Goal: Task Accomplishment & Management: Manage account settings

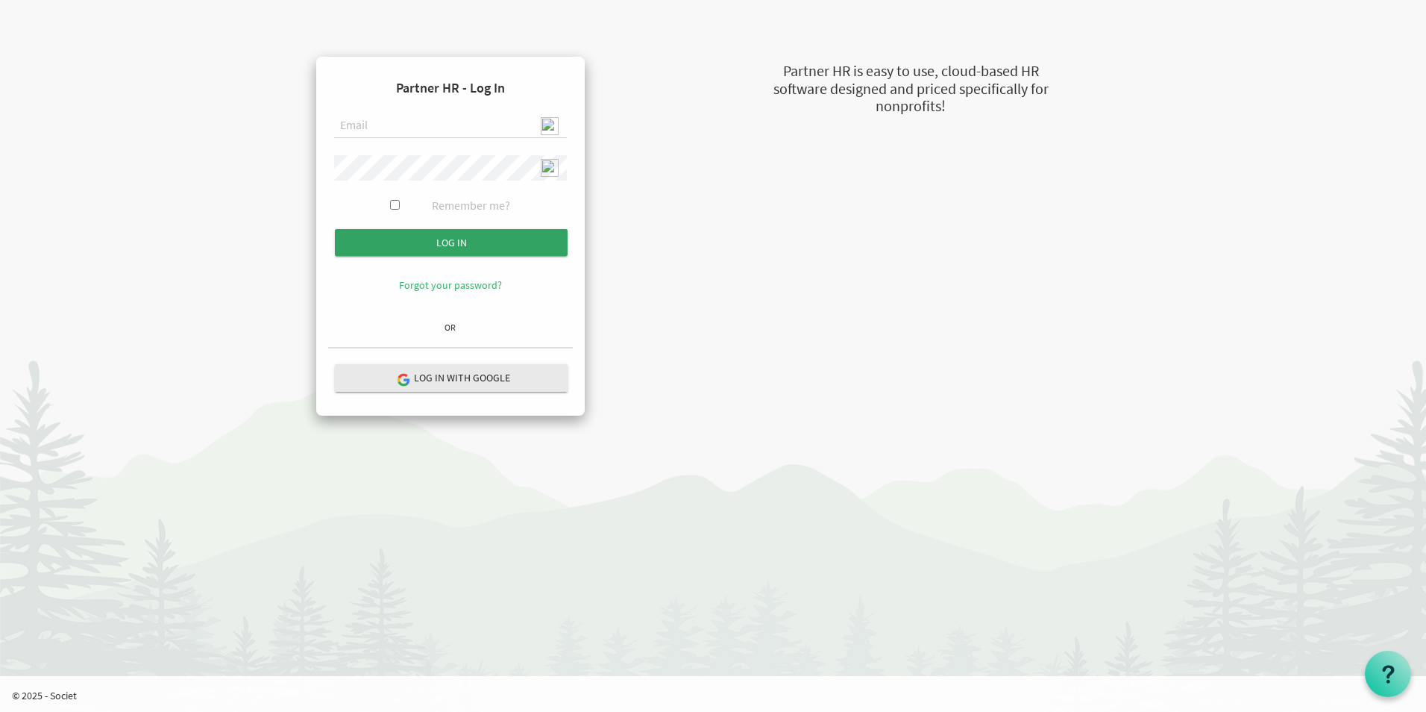
type input "[EMAIL_ADDRESS][DOMAIN_NAME]"
click at [469, 243] on input "submit" at bounding box center [451, 242] width 233 height 27
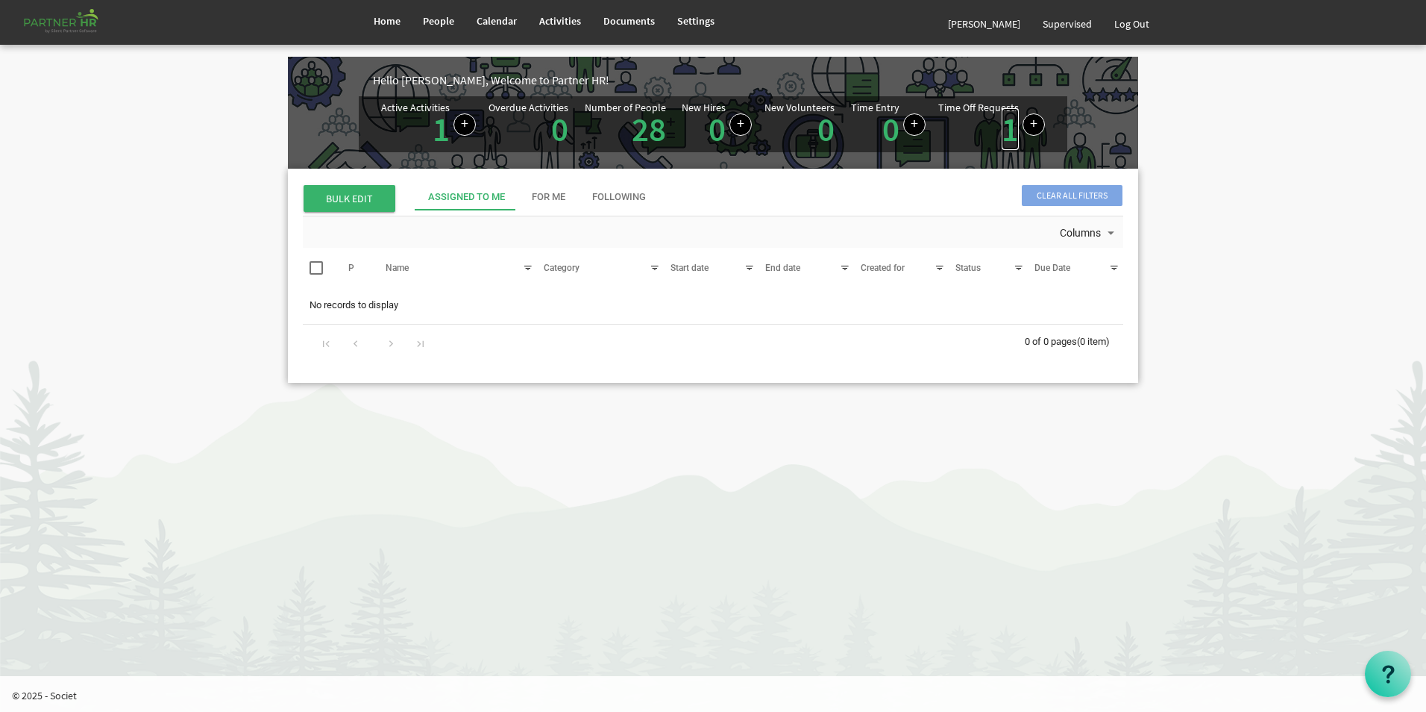
click at [1007, 139] on link "1" at bounding box center [1010, 129] width 17 height 42
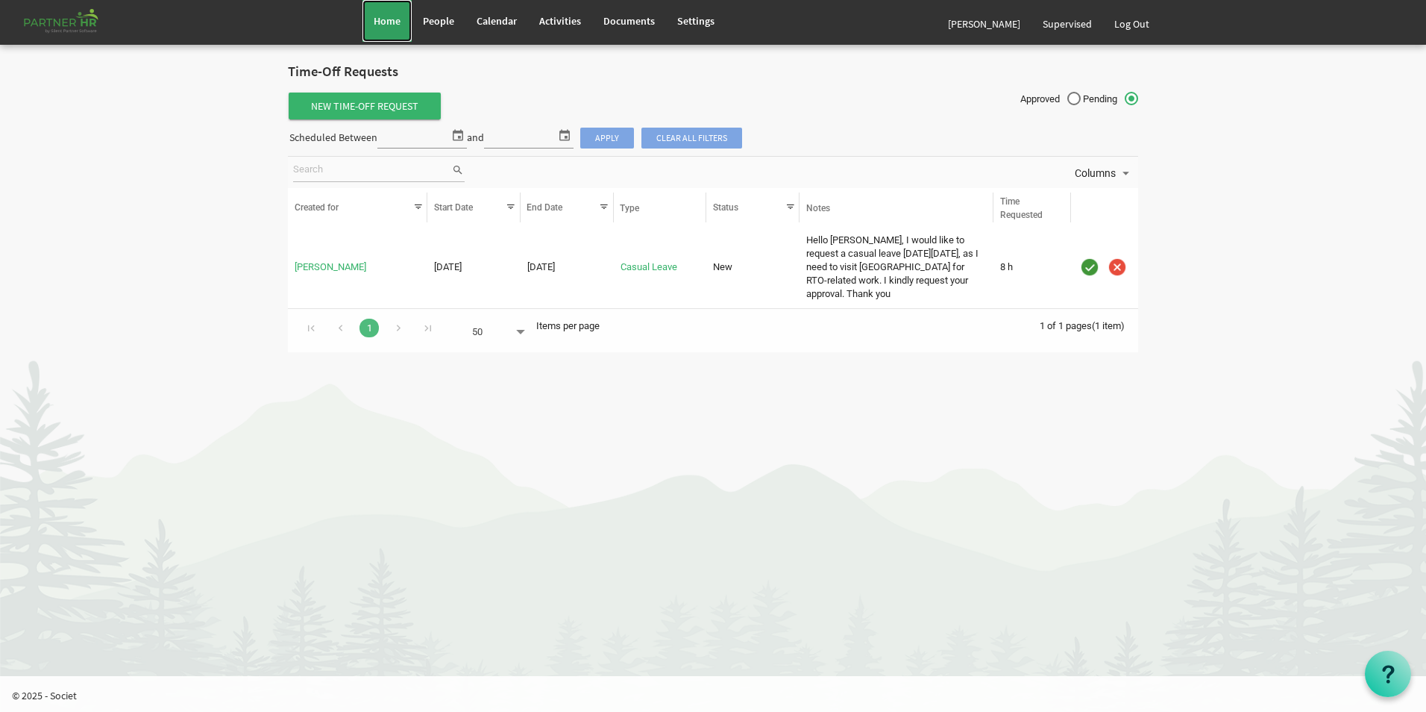
click at [377, 23] on span "Home" at bounding box center [387, 20] width 27 height 13
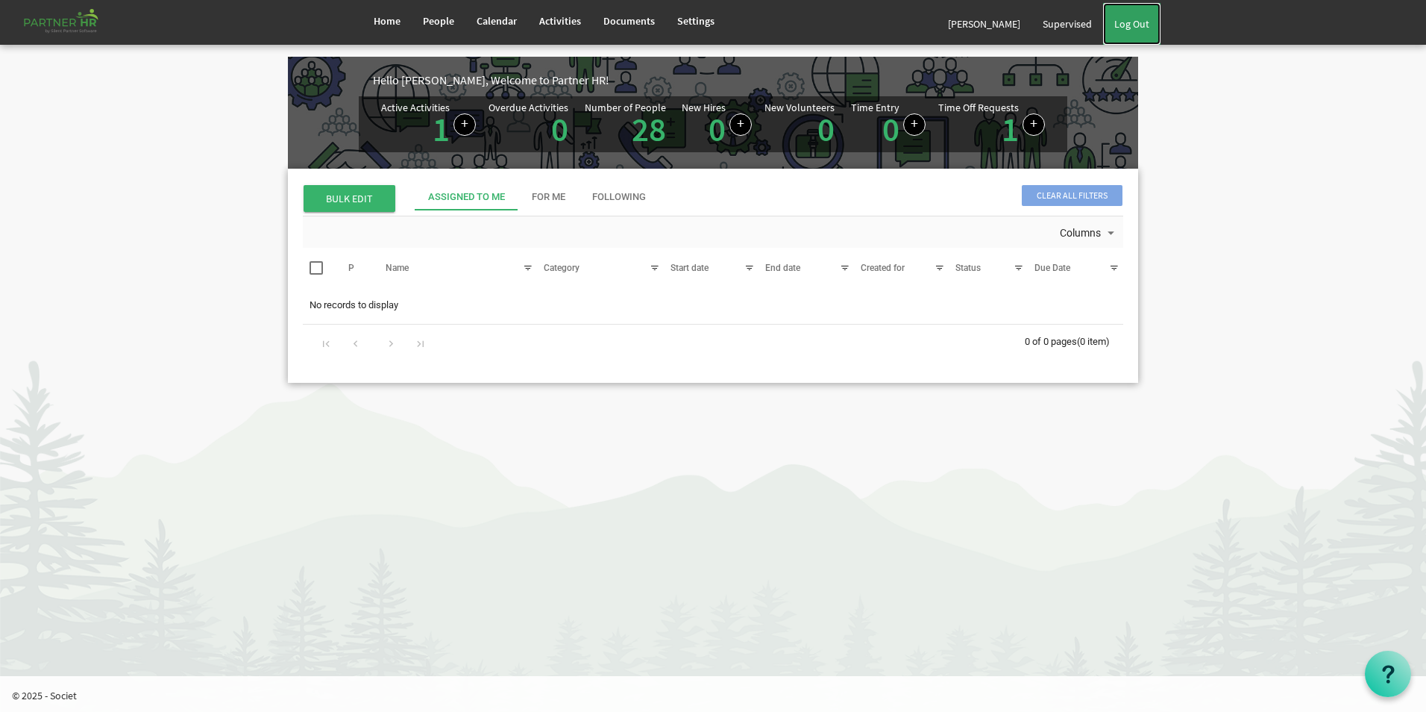
click at [1145, 20] on link "Log Out" at bounding box center [1131, 24] width 57 height 42
